Goal: Task Accomplishment & Management: Manage account settings

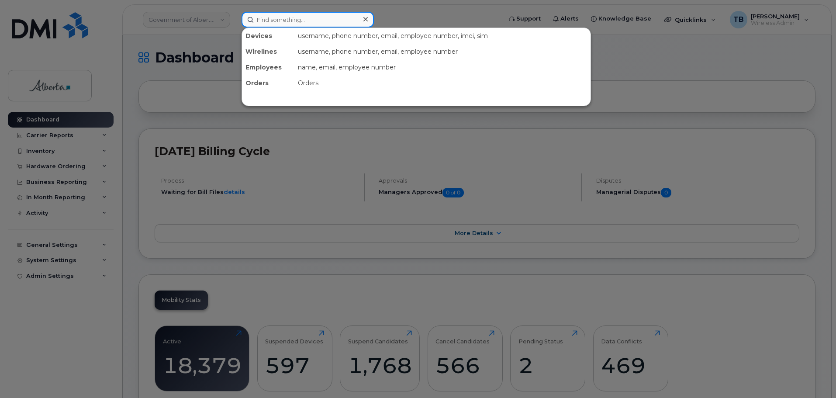
click at [247, 19] on input at bounding box center [308, 20] width 132 height 16
paste input "James Cramp"
type input "James Cramp"
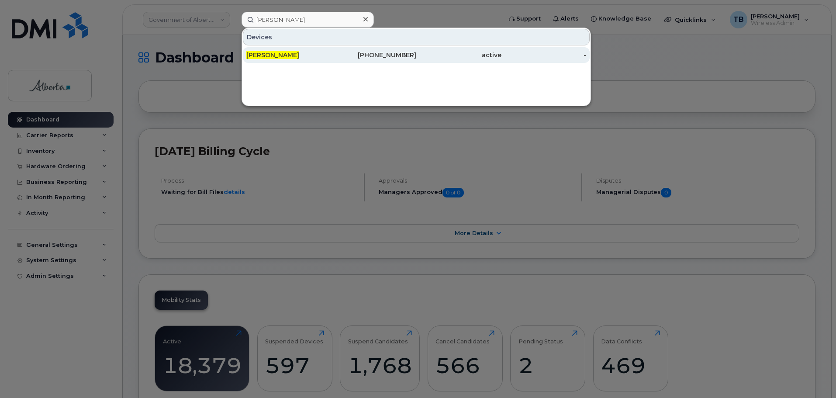
click at [269, 50] on div "James Cramp" at bounding box center [288, 55] width 85 height 16
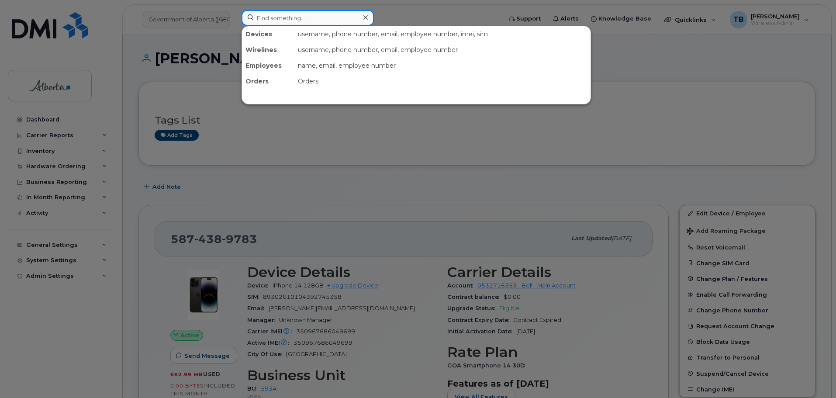
click at [269, 23] on input at bounding box center [308, 18] width 132 height 16
paste input "5878375936"
type input "5878375936"
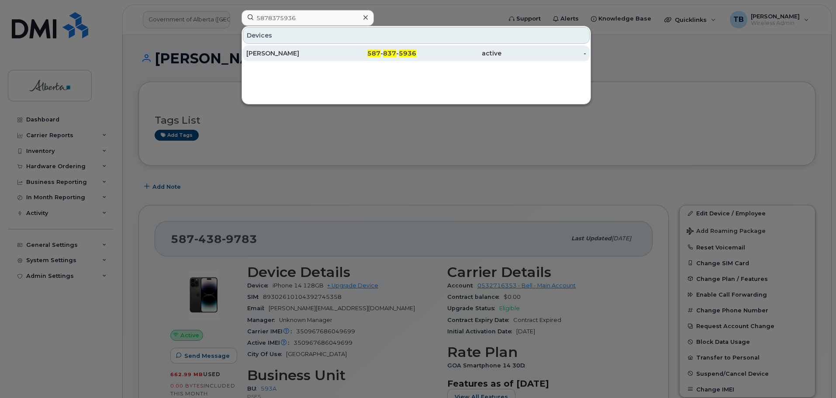
click at [267, 55] on div "Denise Aquino" at bounding box center [288, 53] width 85 height 9
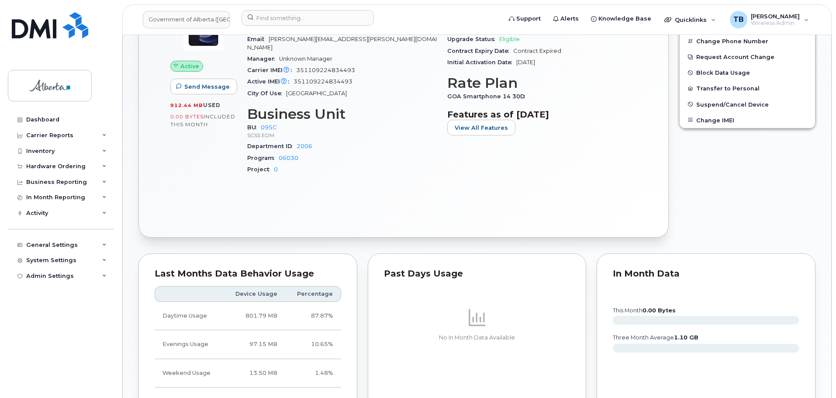
scroll to position [262, 0]
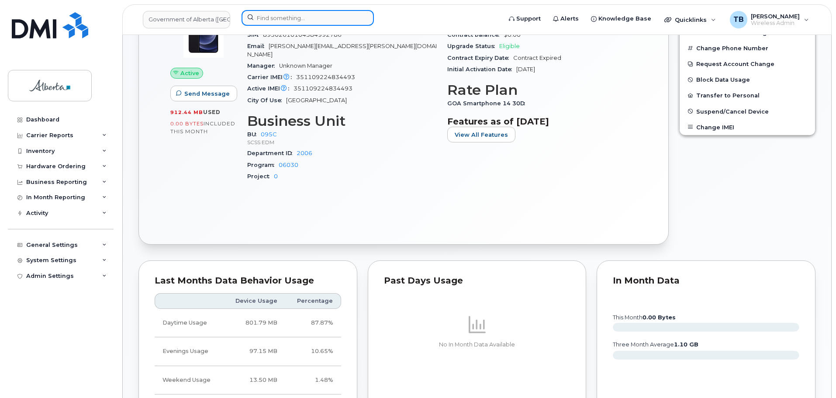
click at [331, 20] on input at bounding box center [308, 18] width 132 height 16
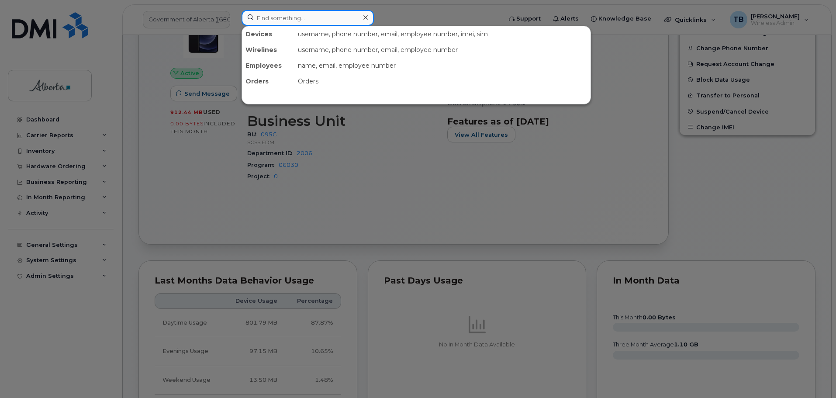
paste input "7802035751"
type input "7802035751"
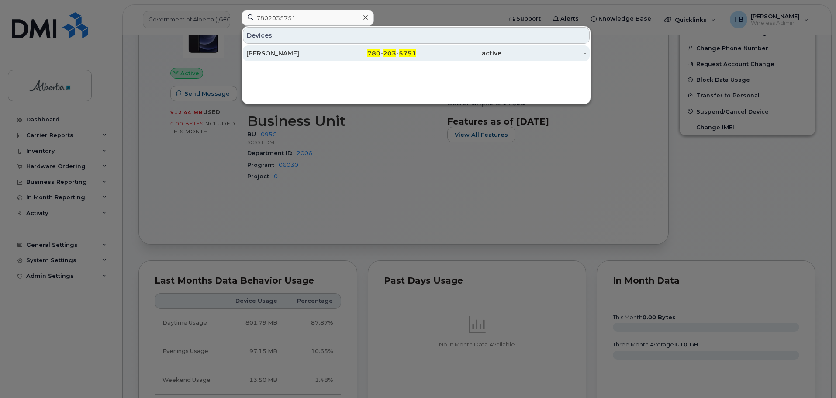
click at [257, 52] on div "[PERSON_NAME]" at bounding box center [288, 53] width 85 height 9
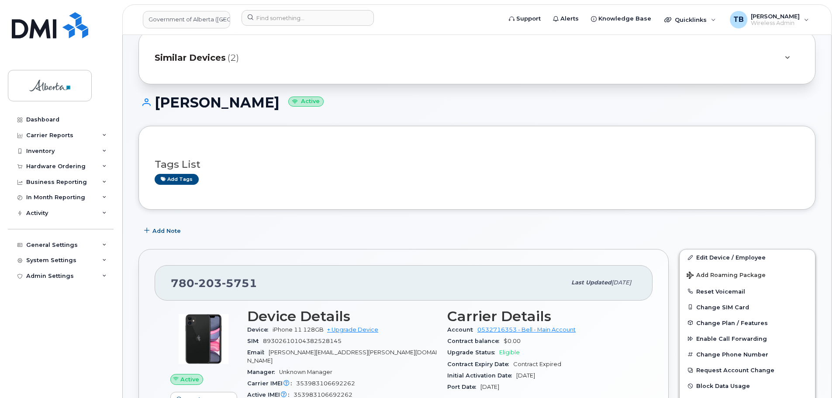
scroll to position [44, 0]
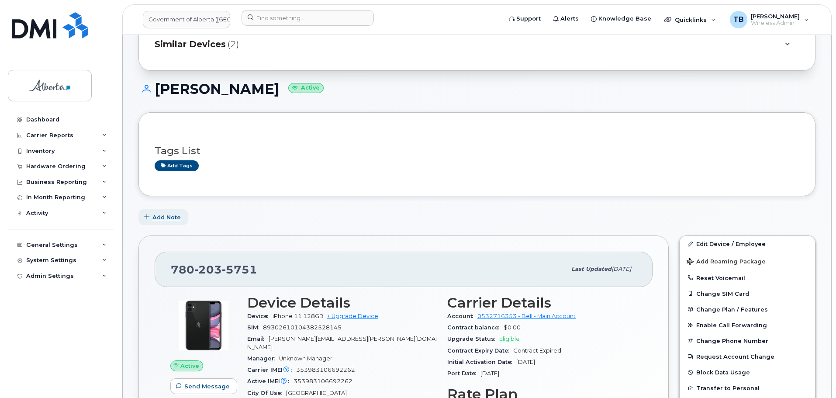
click at [168, 211] on button "Add Note" at bounding box center [163, 217] width 50 height 16
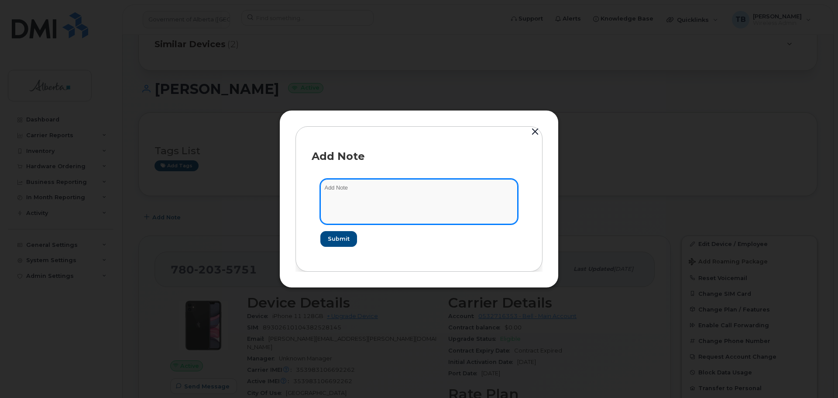
click at [366, 211] on textarea at bounding box center [419, 201] width 197 height 45
paste textarea "SCTASK0844409 - Device Plan Reassign - (1)"
type textarea "SCTASK0844409 - Device Plan Reassign - (1)"
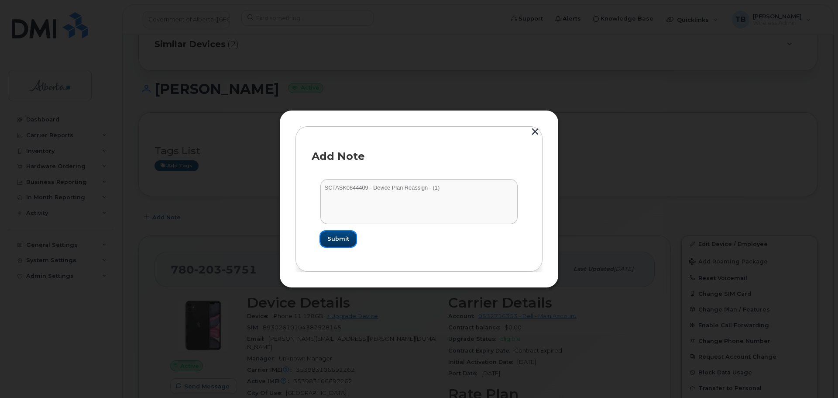
click at [352, 239] on button "Submit" at bounding box center [339, 239] width 36 height 16
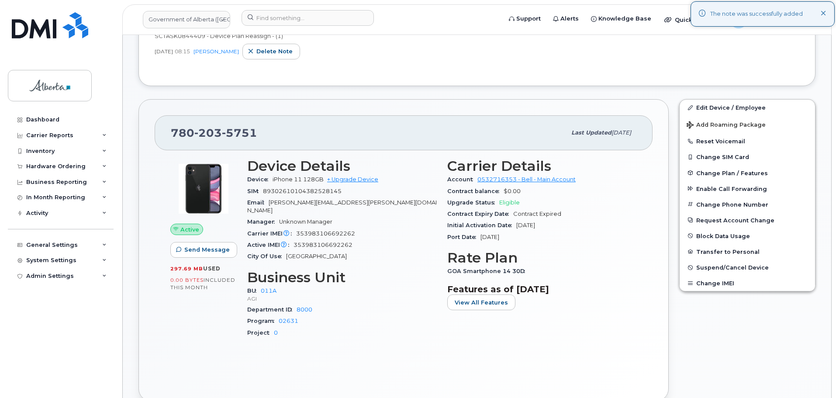
scroll to position [306, 0]
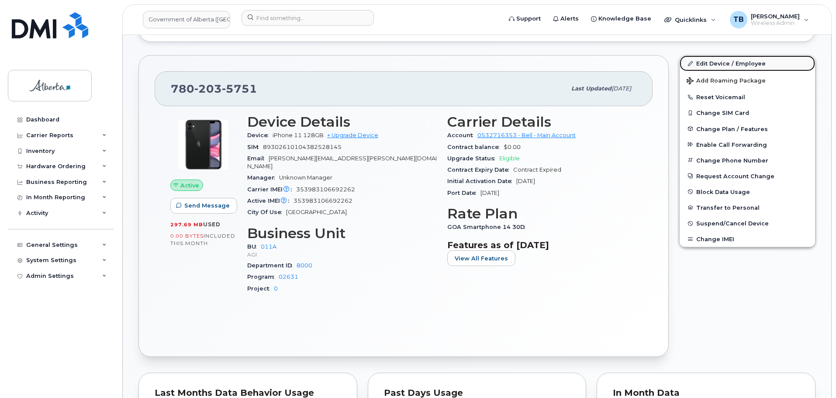
drag, startPoint x: 740, startPoint y: 64, endPoint x: 726, endPoint y: 68, distance: 14.0
click at [740, 64] on link "Edit Device / Employee" at bounding box center [747, 63] width 135 height 16
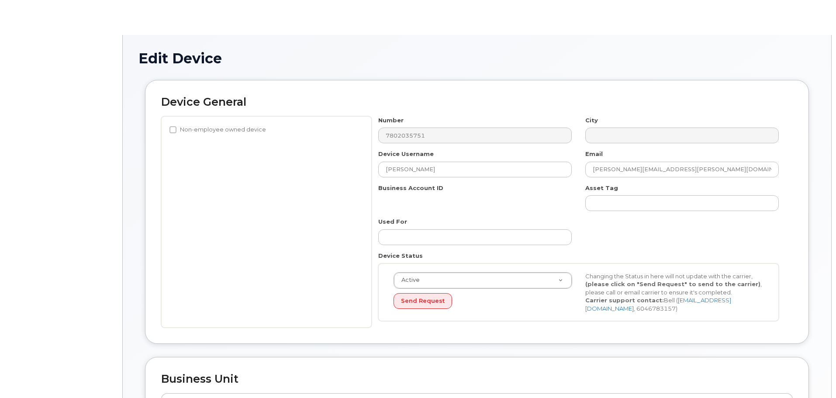
select select "4120336"
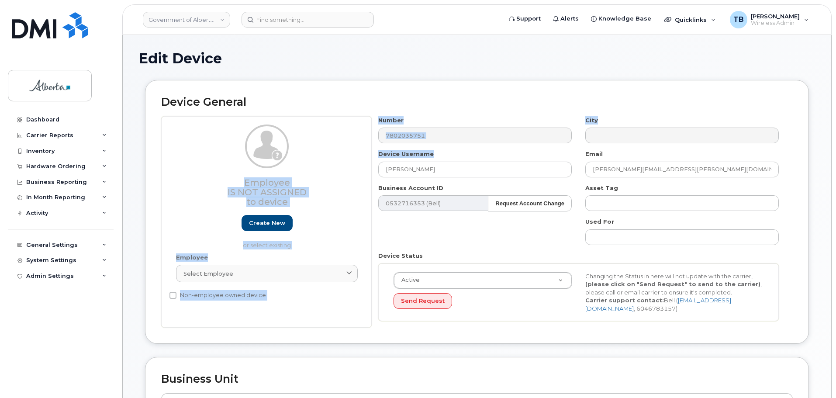
drag, startPoint x: 451, startPoint y: 176, endPoint x: 360, endPoint y: 175, distance: 91.3
click at [360, 175] on div "Employee Is not assigned to device Create new or select existing Employee Selec…" at bounding box center [476, 222] width 631 height 212
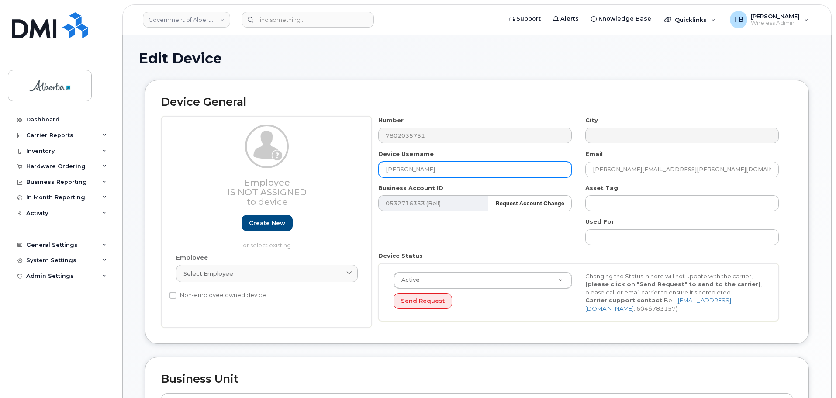
click at [424, 170] on input "Melanie Anders" at bounding box center [474, 170] width 193 height 16
drag, startPoint x: 470, startPoint y: 173, endPoint x: 454, endPoint y: 173, distance: 16.2
click at [458, 173] on input "Melanie Anders" at bounding box center [474, 170] width 193 height 16
drag, startPoint x: 385, startPoint y: 171, endPoint x: 374, endPoint y: 170, distance: 10.5
click at [380, 170] on input "Melanie Anders" at bounding box center [474, 170] width 193 height 16
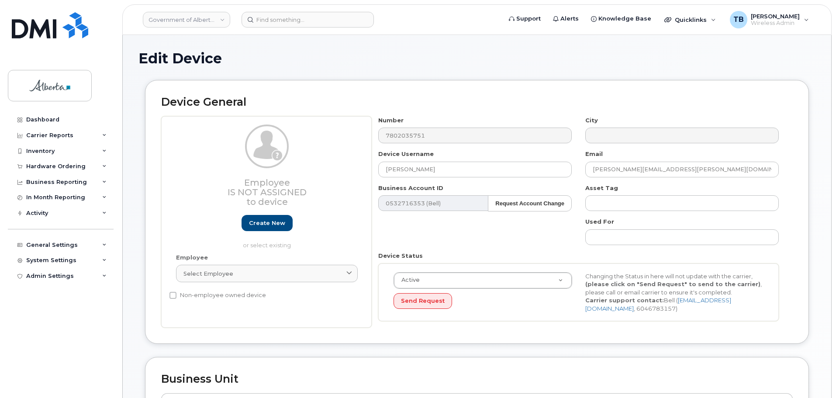
click at [374, 170] on div "Device Username Melanie Anders" at bounding box center [475, 164] width 207 height 28
click at [447, 166] on input "[PERSON_NAME]" at bounding box center [474, 170] width 193 height 16
paste input "Rezvan Karimi-Dehkordi"
drag, startPoint x: 397, startPoint y: 169, endPoint x: 353, endPoint y: 170, distance: 44.6
click at [353, 170] on div "Employee Is not assigned to device Create new or select existing Employee Selec…" at bounding box center [476, 222] width 631 height 212
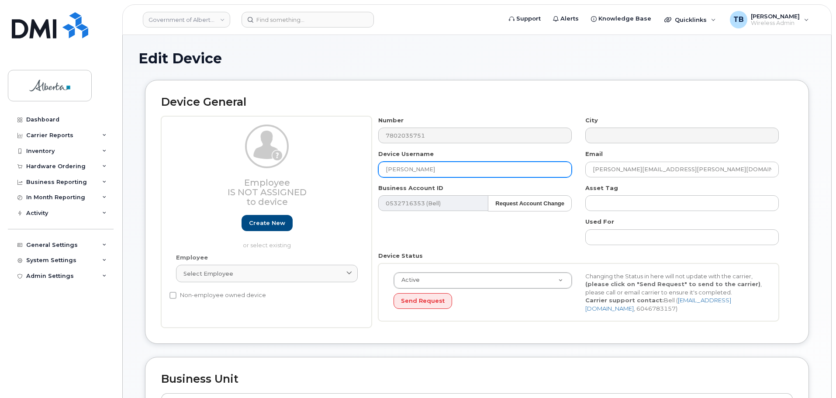
type input "Rezvan Karimi-Dehkordi"
drag, startPoint x: 689, startPoint y: 172, endPoint x: 570, endPoint y: 170, distance: 118.4
click at [570, 170] on div "Number 7802035751 City Device Username Rezvan Karimi-Dehkordi Email melanie.and…" at bounding box center [579, 222] width 414 height 212
paste input "Rezvan.Karimi-Dehkordi"
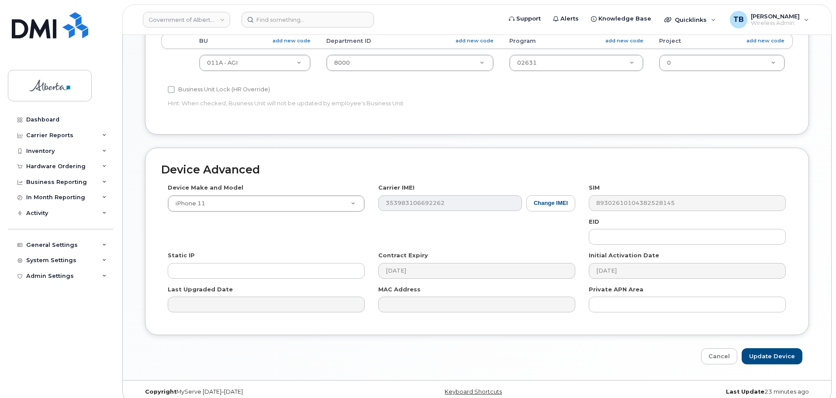
scroll to position [370, 0]
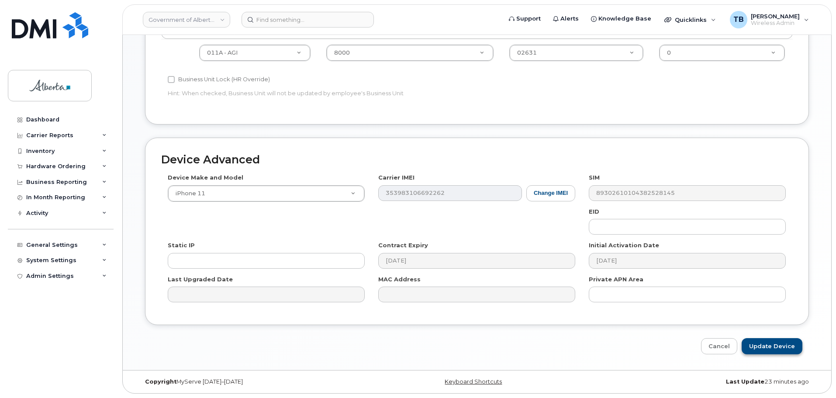
type input "Rezvan.Karimi-Dehkordi@gov.ab.ca"
click at [783, 348] on input "Update Device" at bounding box center [772, 346] width 61 height 16
type input "Saving..."
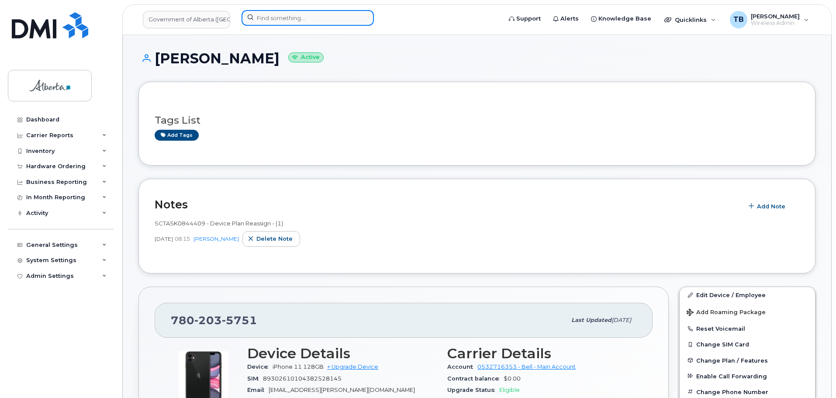
click at [275, 19] on input at bounding box center [308, 18] width 132 height 16
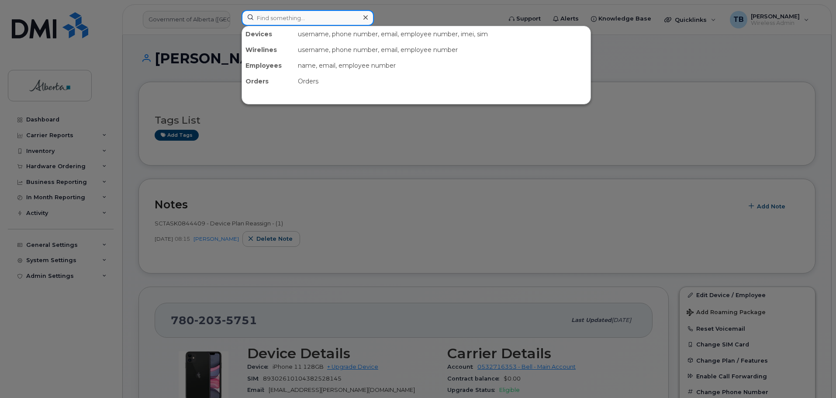
paste input "354216331080097"
type input "354216331080097"
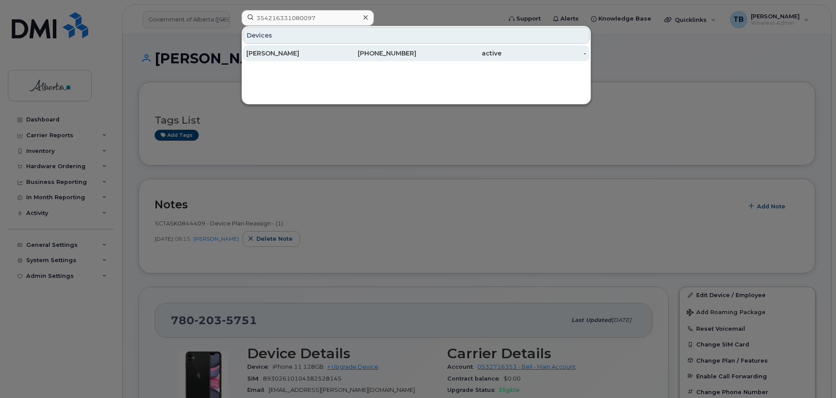
click at [273, 52] on div "Alicia Elder" at bounding box center [288, 53] width 85 height 9
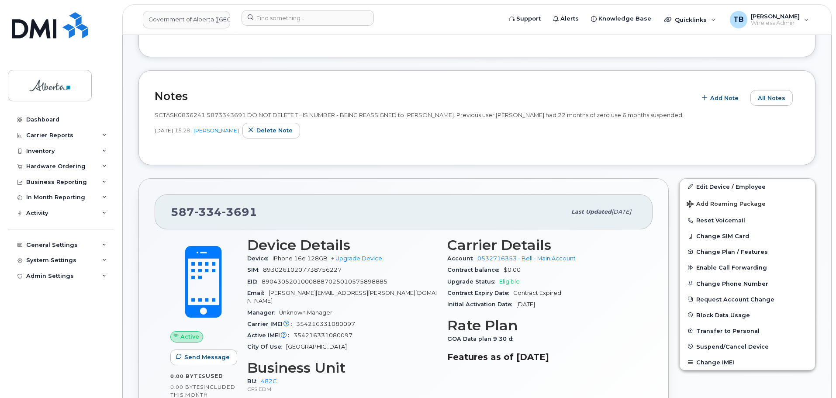
scroll to position [175, 0]
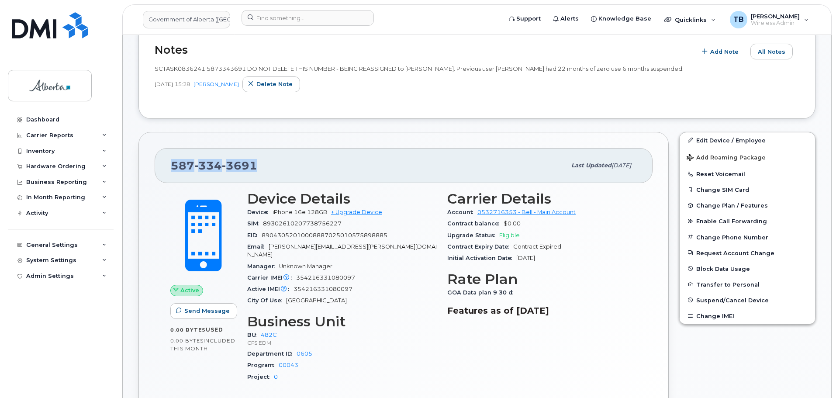
drag, startPoint x: 261, startPoint y: 169, endPoint x: 163, endPoint y: 168, distance: 97.8
click at [163, 168] on div "[PHONE_NUMBER] Last updated [DATE]" at bounding box center [404, 165] width 498 height 35
copy span "[PHONE_NUMBER]"
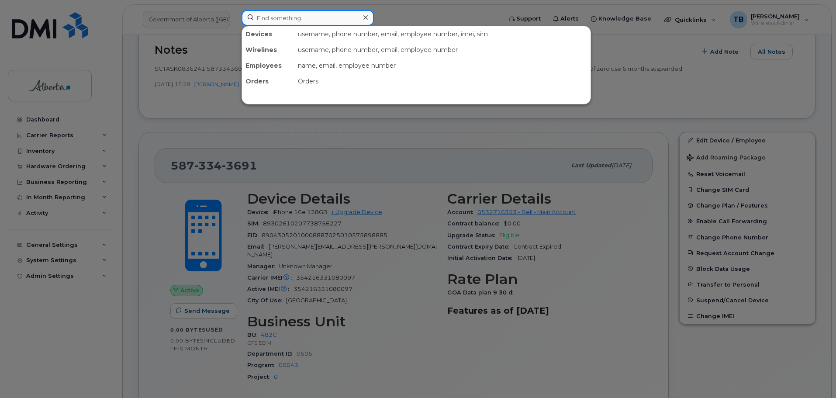
click at [270, 14] on input at bounding box center [308, 18] width 132 height 16
paste input "7806436581"
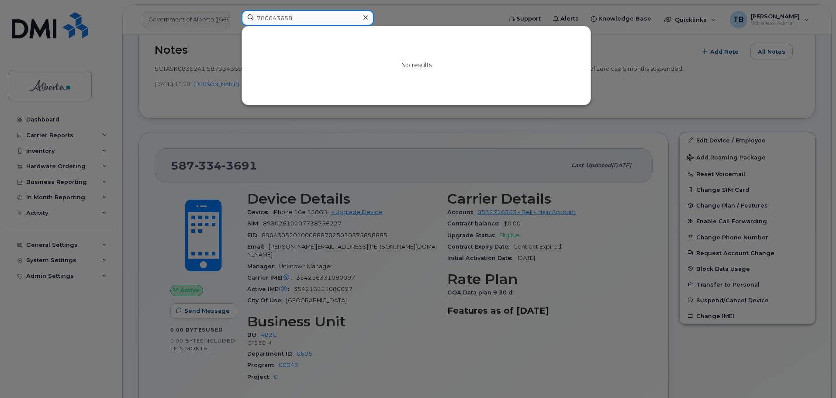
type input "780643658"
click at [371, 21] on div at bounding box center [365, 17] width 13 height 13
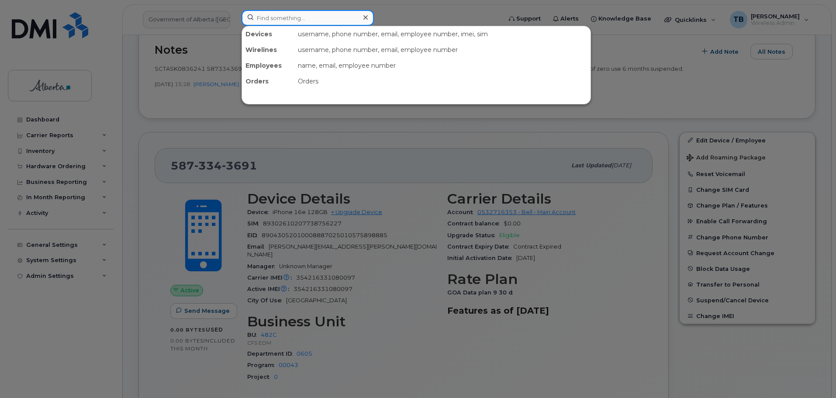
click at [269, 14] on input at bounding box center [308, 18] width 132 height 16
paste input "7804464677"
type input "7804464677"
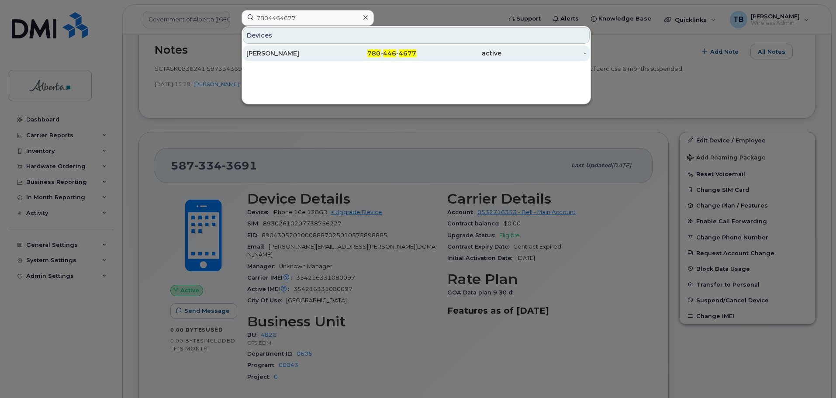
click at [267, 57] on div "[PERSON_NAME]" at bounding box center [288, 53] width 85 height 9
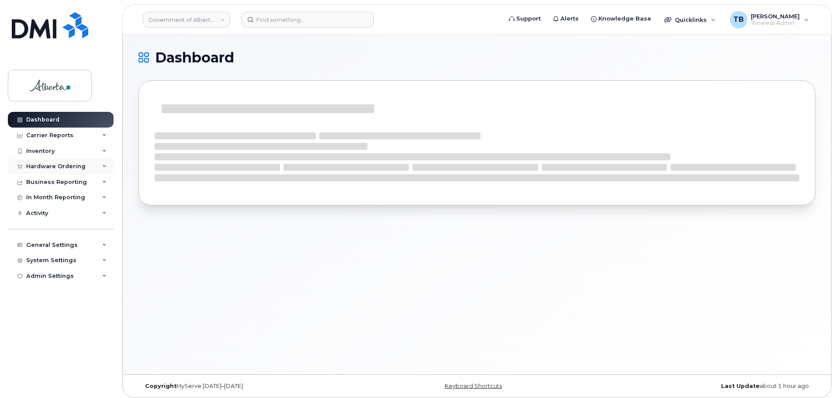
click at [65, 171] on div "Hardware Ordering" at bounding box center [61, 167] width 106 height 16
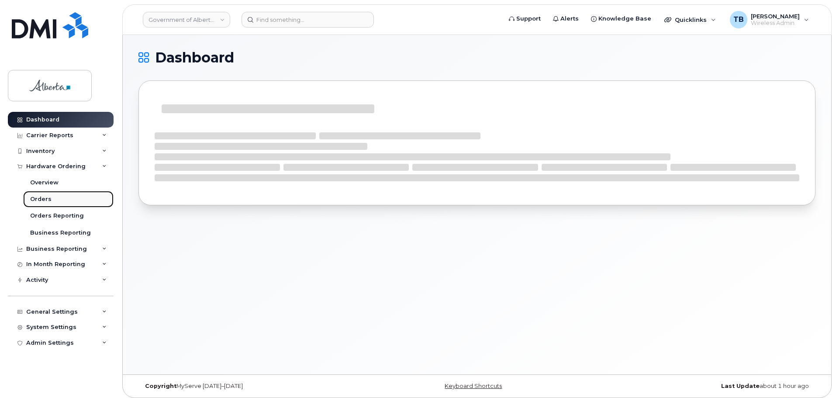
click at [44, 195] on link "Orders" at bounding box center [68, 199] width 90 height 17
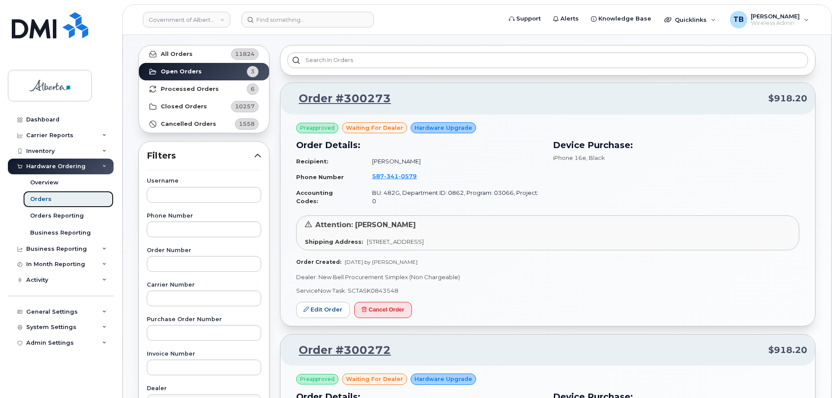
scroll to position [15, 0]
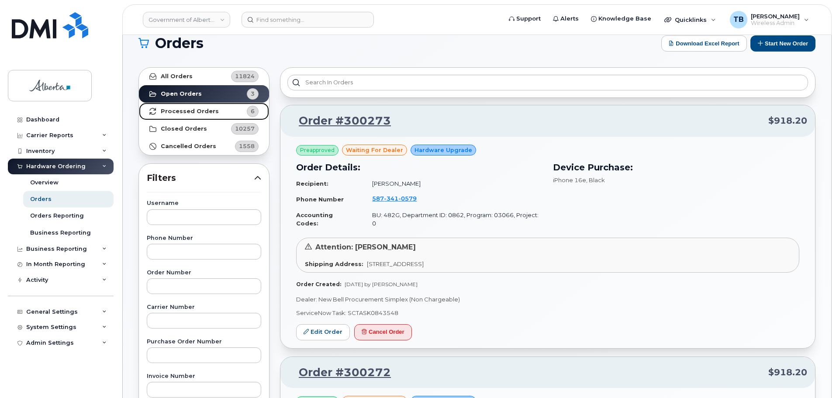
click at [167, 110] on strong "Processed Orders" at bounding box center [190, 111] width 58 height 7
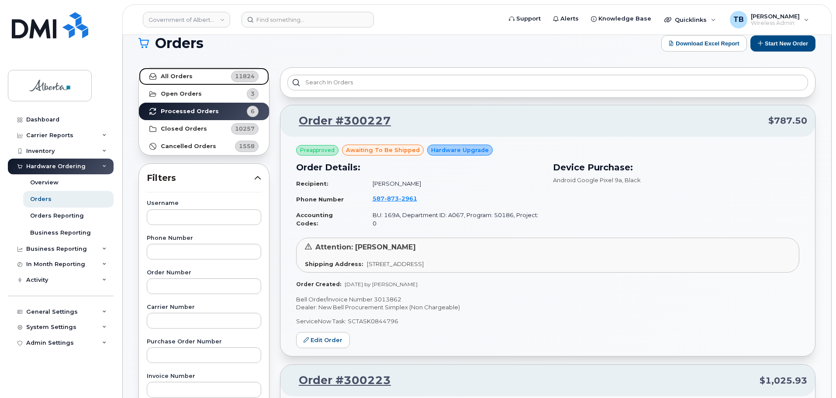
click at [178, 83] on link "All Orders 11824" at bounding box center [204, 76] width 130 height 17
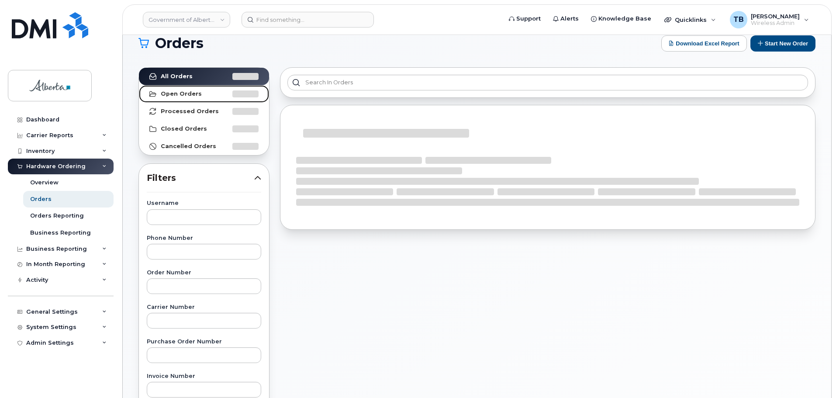
click at [177, 93] on strong "Open Orders" at bounding box center [181, 93] width 41 height 7
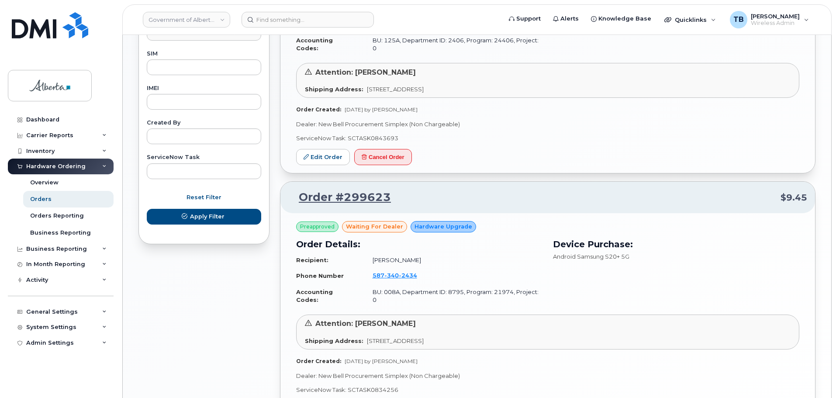
scroll to position [408, 0]
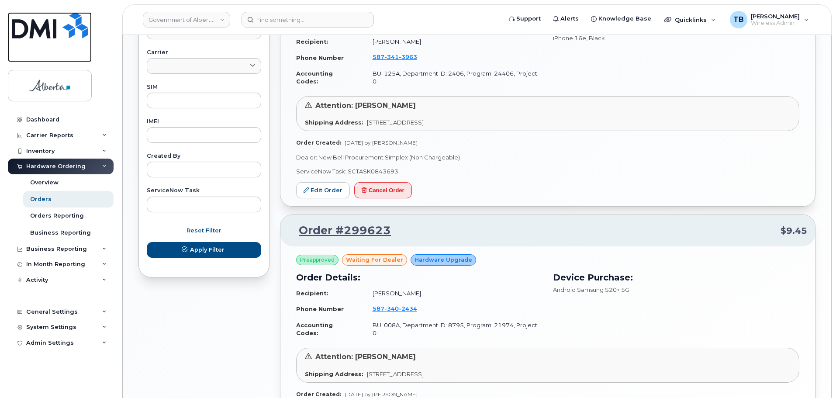
click at [34, 26] on img at bounding box center [50, 25] width 76 height 26
